Goal: Information Seeking & Learning: Learn about a topic

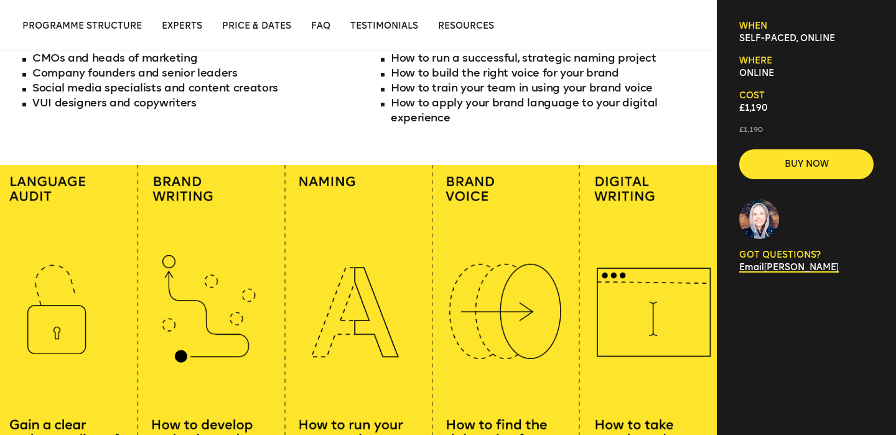
scroll to position [658, 0]
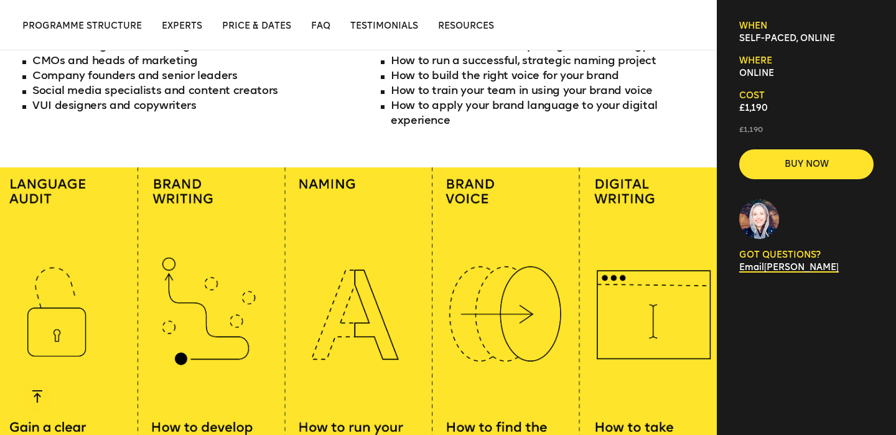
click at [351, 157] on div "Ads, tweets, emails: brands now write in more places than ever before. In this …" at bounding box center [358, 13] width 672 height 309
click at [350, 156] on div "Ads, tweets, emails: brands now write in more places than ever before. In this …" at bounding box center [358, 13] width 672 height 309
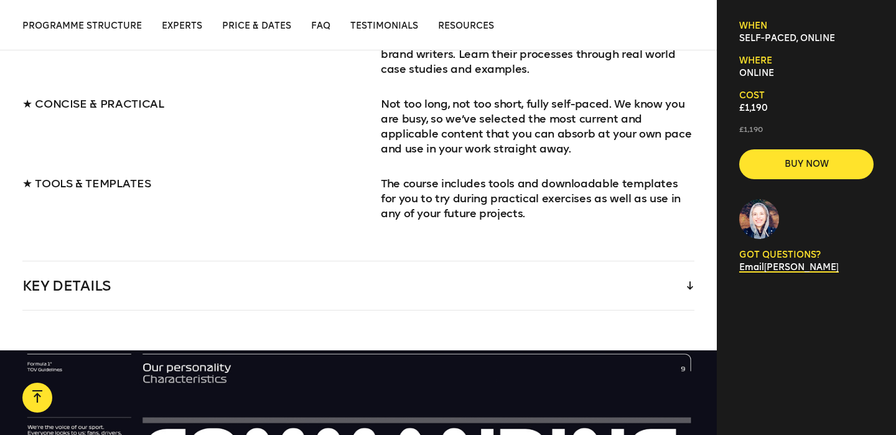
scroll to position [1327, 0]
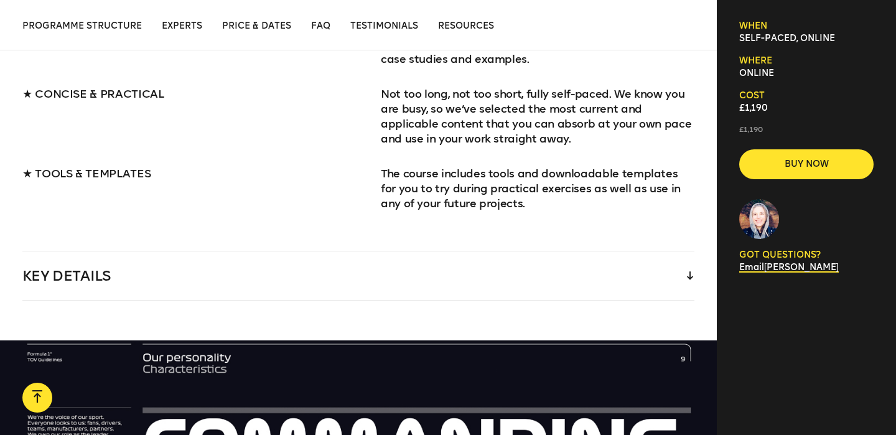
click at [461, 265] on div "Key Details" at bounding box center [358, 275] width 672 height 49
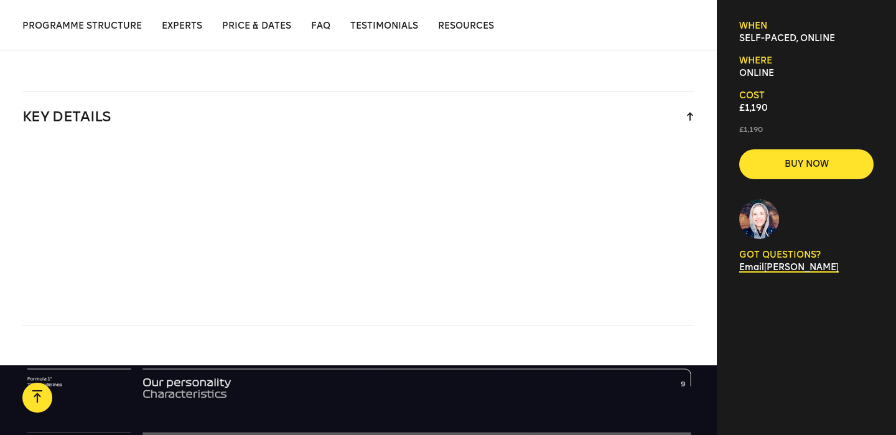
scroll to position [1499, 0]
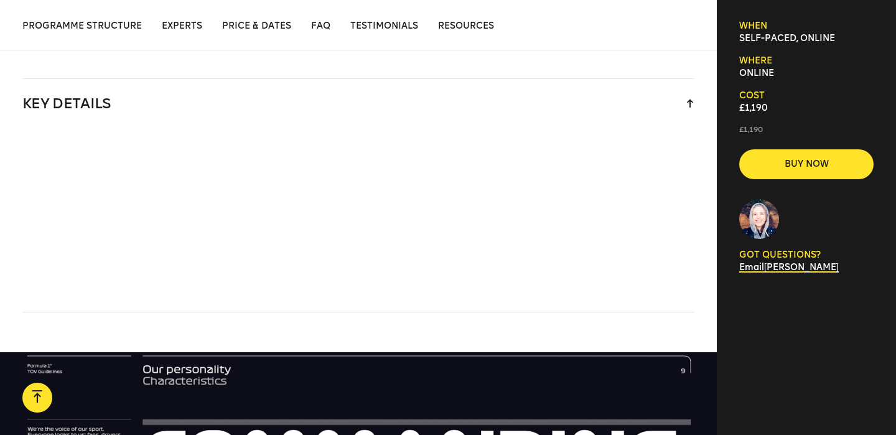
click at [463, 218] on p at bounding box center [358, 224] width 672 height 15
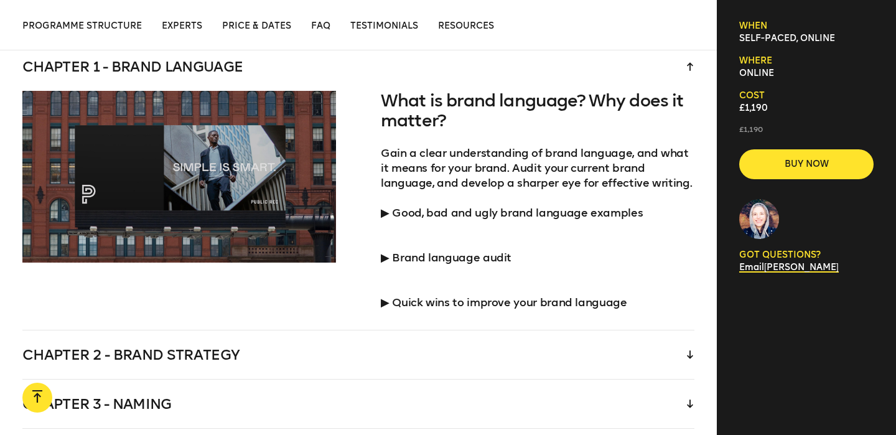
scroll to position [2278, 0]
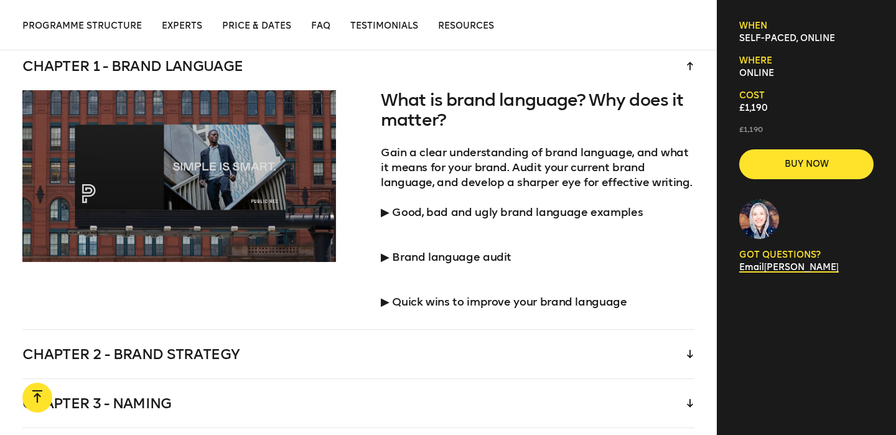
click at [359, 220] on div "What is brand language? Why does it matter? Gain a clear understanding of brand…" at bounding box center [358, 209] width 672 height 239
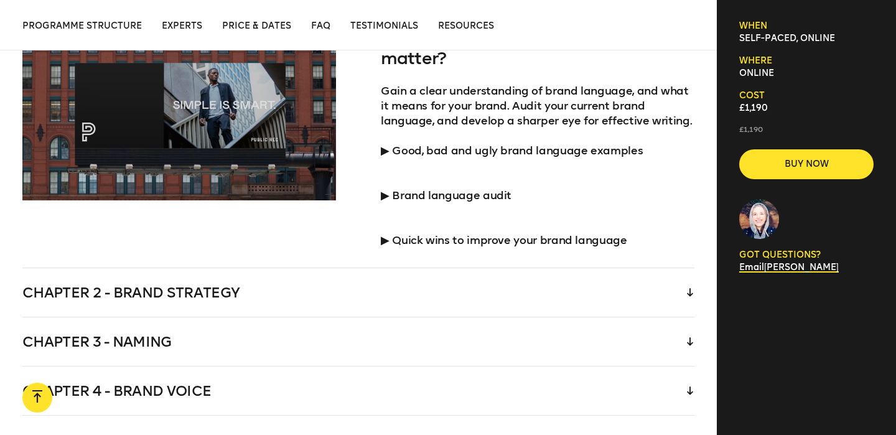
scroll to position [2350, 0]
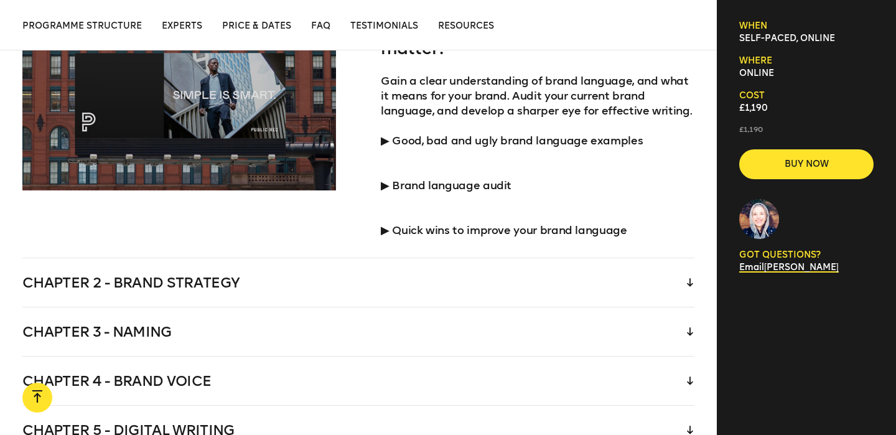
click at [380, 185] on div "What is brand language? Why does it matter? Gain a clear understanding of brand…" at bounding box center [358, 138] width 672 height 239
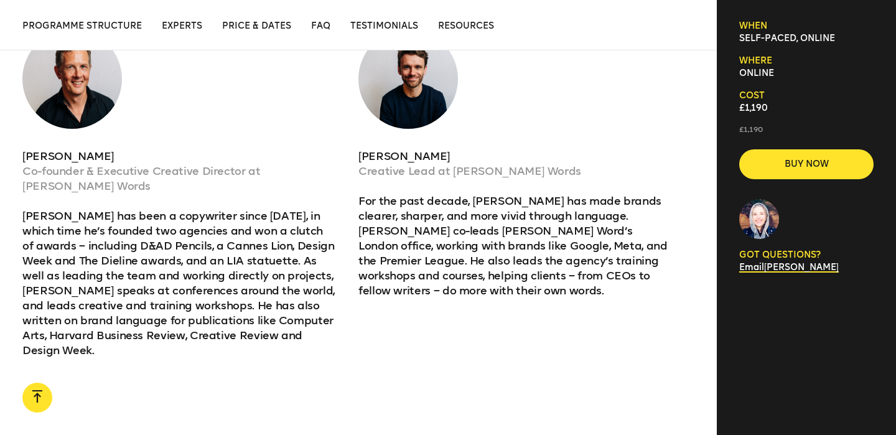
scroll to position [2939, 0]
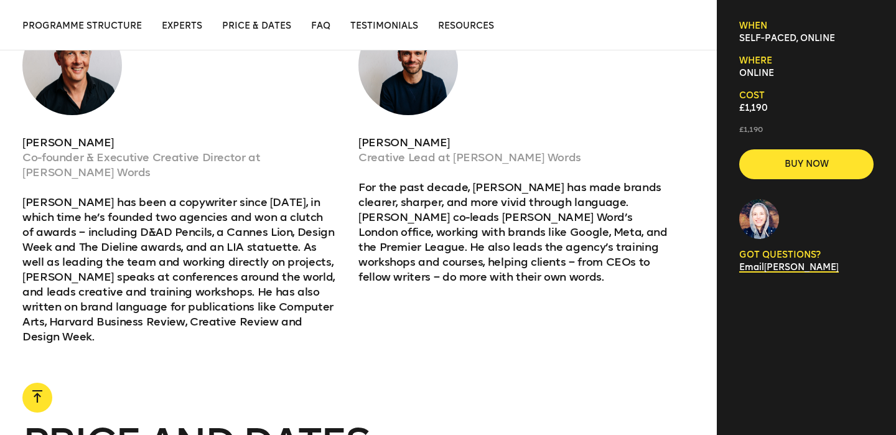
click at [349, 311] on div "Mike Reed Co-founder & Executive Creative Director at Reed Words Mike has been …" at bounding box center [358, 180] width 672 height 329
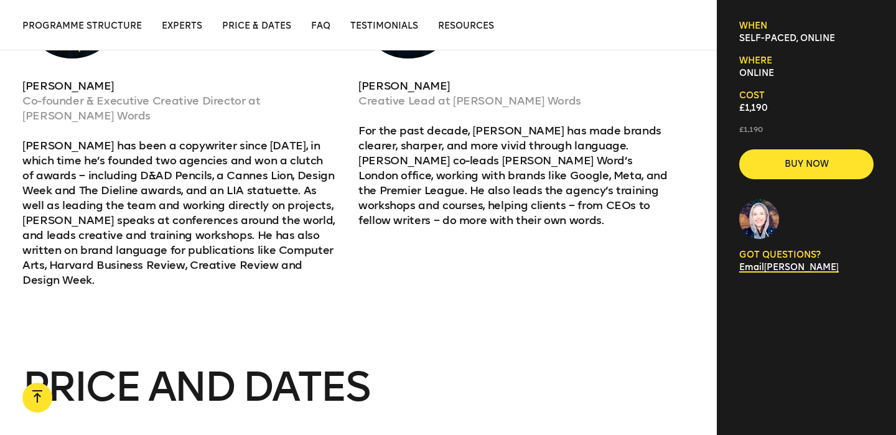
scroll to position [3001, 0]
